Goal: Information Seeking & Learning: Learn about a topic

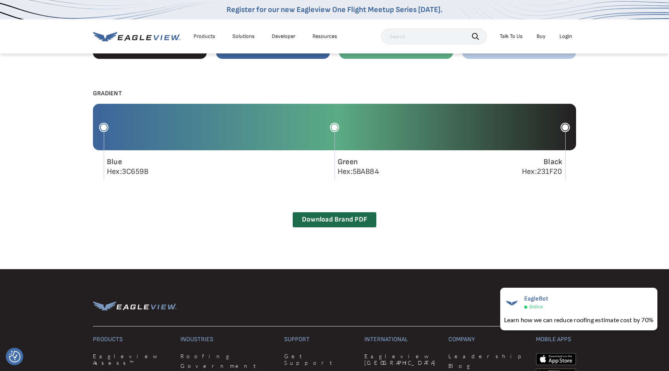
drag, startPoint x: 123, startPoint y: 171, endPoint x: 148, endPoint y: 172, distance: 24.8
click at [148, 172] on div "Blue Hex:3C659B" at bounding box center [127, 166] width 41 height 19
copy div "3C659B"
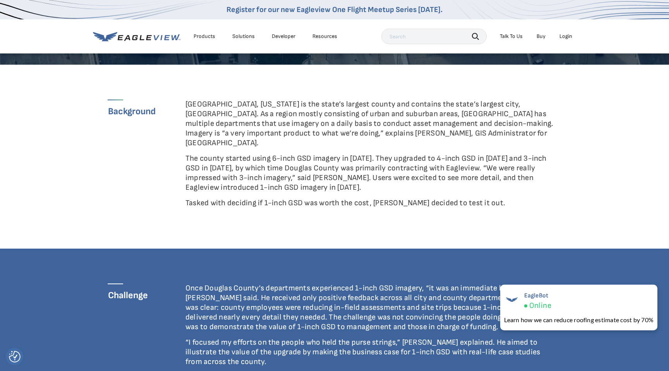
scroll to position [261, 0]
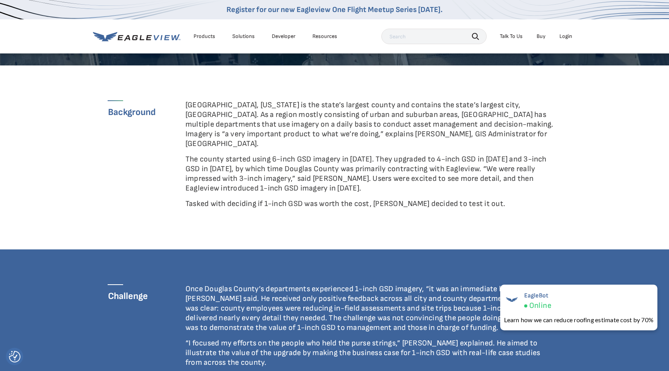
click at [162, 161] on div "Background" at bounding box center [146, 157] width 77 height 114
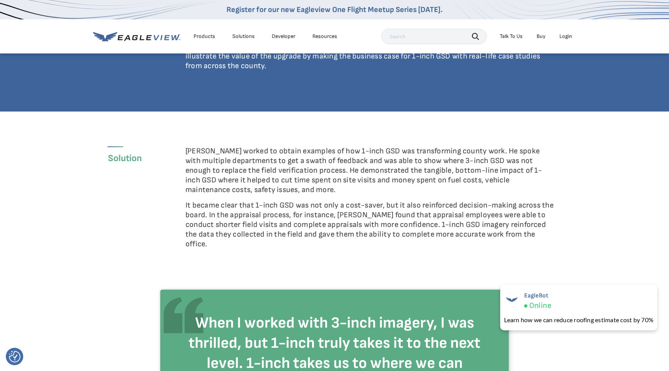
scroll to position [559, 0]
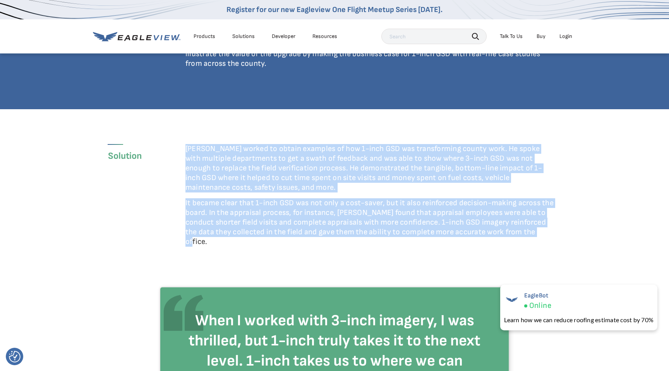
drag, startPoint x: 186, startPoint y: 138, endPoint x: 587, endPoint y: 220, distance: 409.4
click at [587, 220] on cs-solution-block_b8b6a881d1936775e9ee93e4157456b4 "Solution Schonlau worked to obtain examples of how 1-inch GSD was transforming …" at bounding box center [334, 198] width 669 height 178
copy div "Schonlau worked to obtain examples of how 1-inch GSD was transforming county wo…"
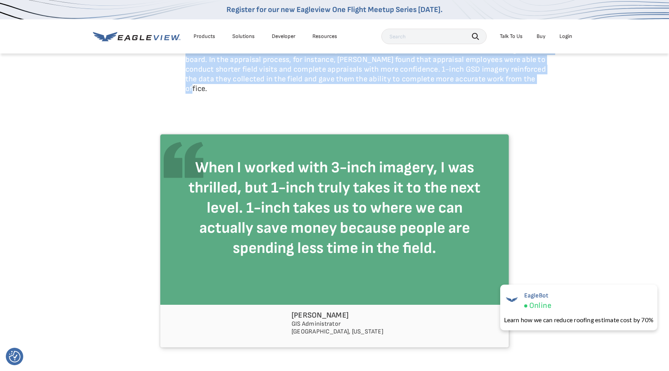
scroll to position [713, 0]
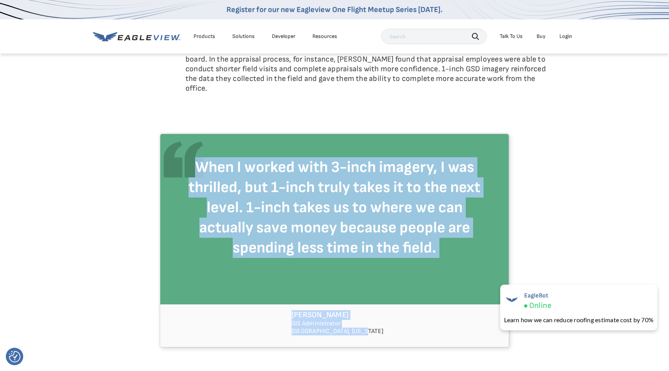
drag, startPoint x: 196, startPoint y: 144, endPoint x: 377, endPoint y: 312, distance: 247.1
click at [377, 312] on div "When I worked with 3-inch imagery, I was thrilled, but 1-inch truly takes it to…" at bounding box center [334, 240] width 348 height 213
copy div "When I worked with 3-inch imagery, I was thrilled, but 1-inch truly takes it to…"
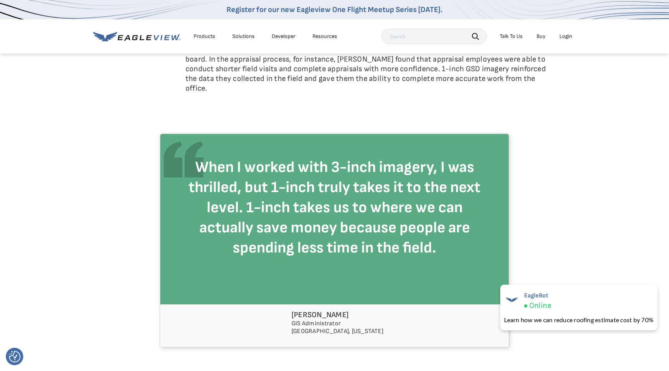
click at [164, 276] on div "When I worked with 3-inch imagery, I was thrilled, but 1-inch truly takes it to…" at bounding box center [334, 219] width 348 height 170
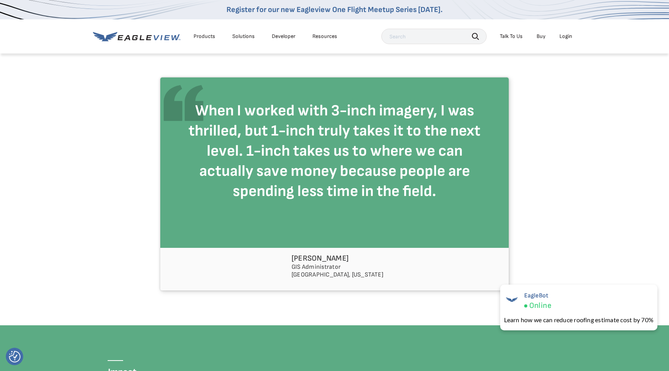
scroll to position [762, 0]
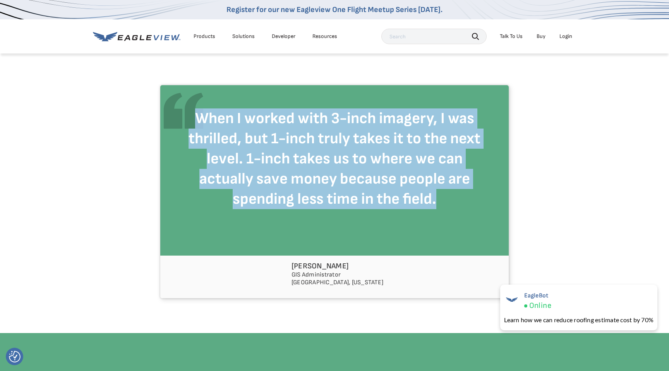
drag, startPoint x: 197, startPoint y: 95, endPoint x: 436, endPoint y: 179, distance: 252.5
click at [436, 179] on h4 "When I worked with 3-inch imagery, I was thrilled, but 1-inch truly takes it to…" at bounding box center [335, 158] width 302 height 101
copy h4 "When I worked with 3-inch imagery, I was thrilled, but 1-inch truly takes it to…"
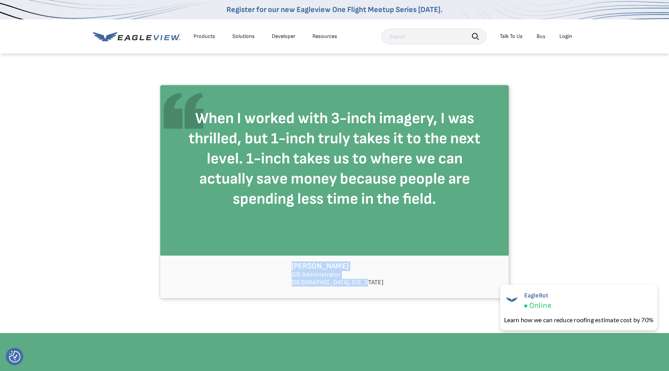
drag, startPoint x: 303, startPoint y: 246, endPoint x: 376, endPoint y: 265, distance: 76.0
click at [376, 265] on div "Mike Schonlau GIS Administrator Douglas County, Nebraska" at bounding box center [334, 277] width 348 height 43
copy div "Mike Schonlau GIS Administrator Douglas County, Nebraska"
